Goal: Navigation & Orientation: Find specific page/section

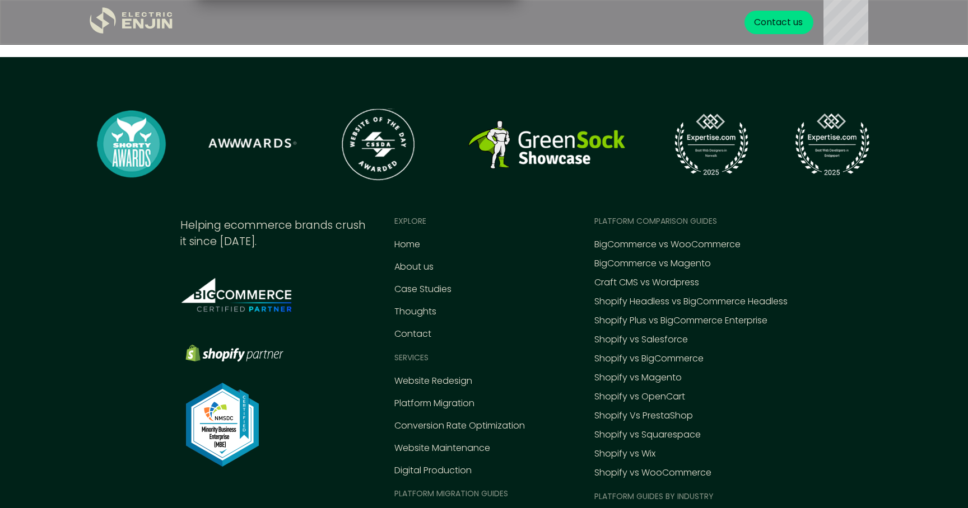
scroll to position [5064, 0]
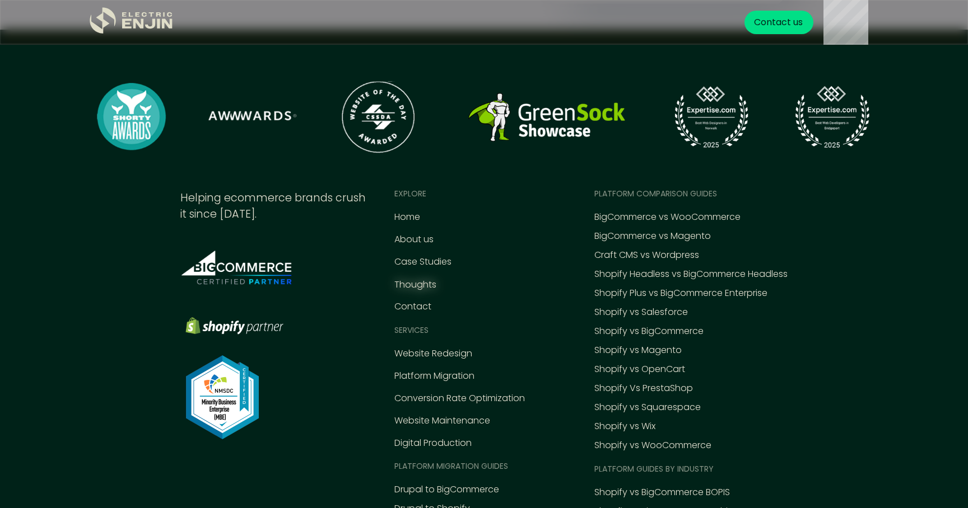
click at [398, 287] on div "Thoughts" at bounding box center [415, 284] width 42 height 13
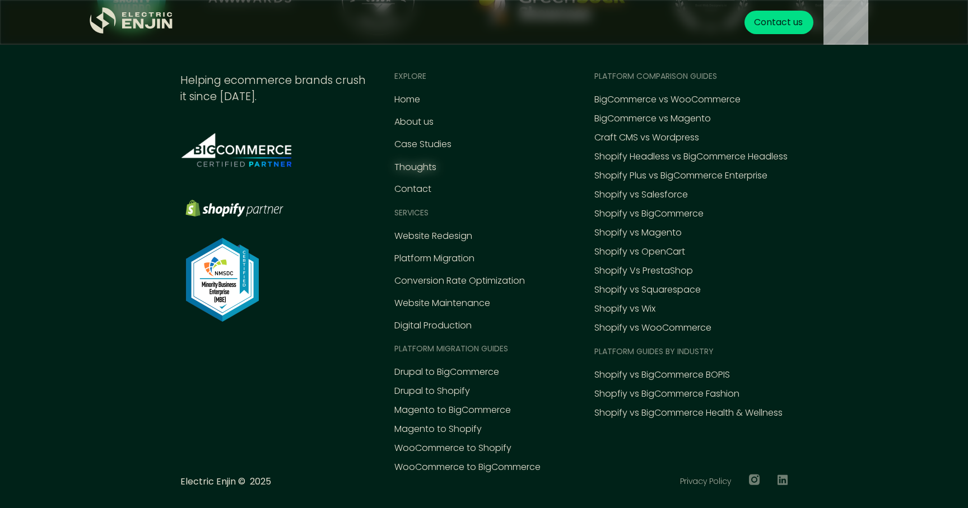
scroll to position [5203, 0]
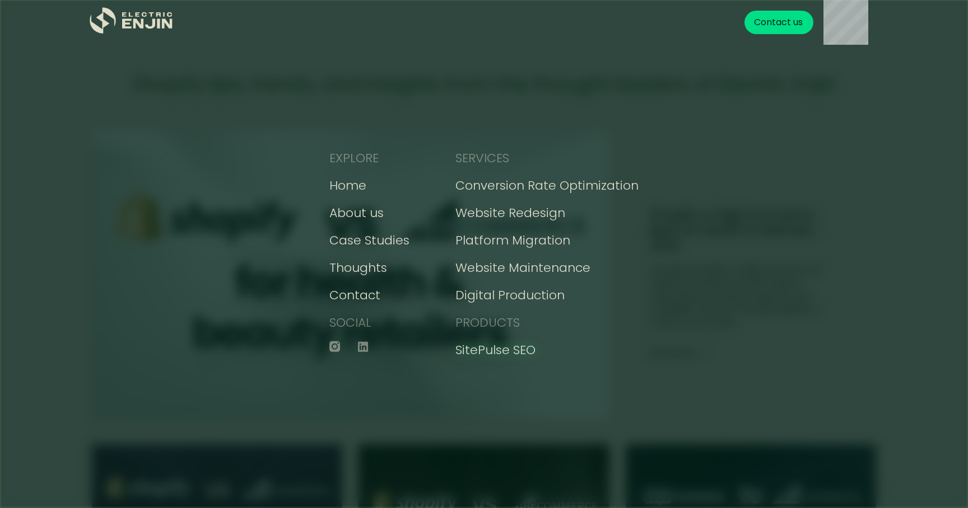
click at [463, 359] on div "SitePulse SEO" at bounding box center [495, 350] width 80 height 18
click at [469, 353] on div "SitePulse SEO" at bounding box center [495, 350] width 80 height 18
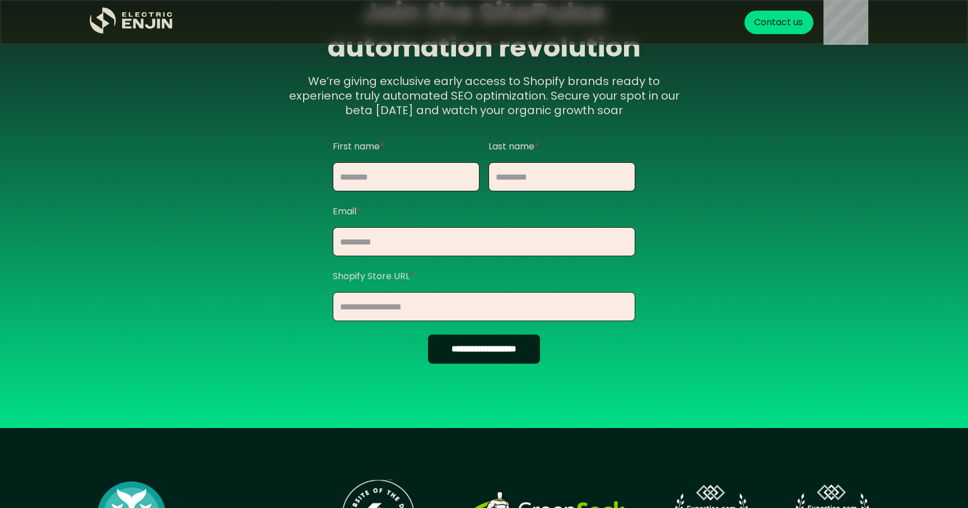
scroll to position [1463, 0]
